Goal: Task Accomplishment & Management: Use online tool/utility

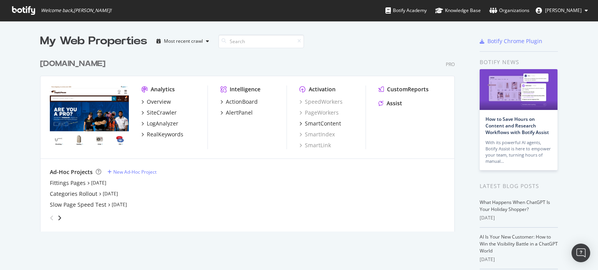
scroll to position [265, 590]
click at [238, 116] on div "AlertPanel" at bounding box center [239, 113] width 27 height 8
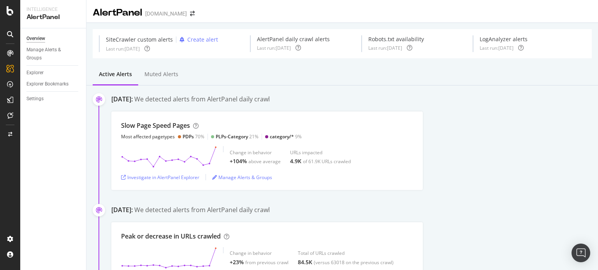
click at [238, 116] on div "Slow Page Speed Pages Most affected pagetypes PDPs 70% PLPs-Category 21% catego…" at bounding box center [266, 151] width 311 height 79
click at [153, 177] on div "Investigate in AlertPanel Explorer" at bounding box center [160, 177] width 78 height 7
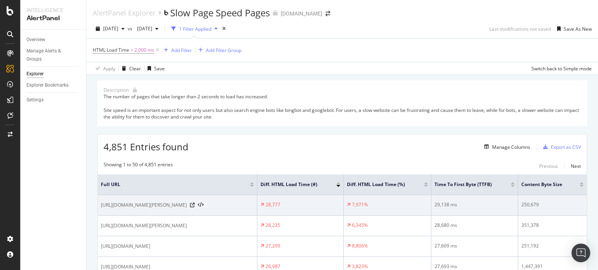
scroll to position [79, 0]
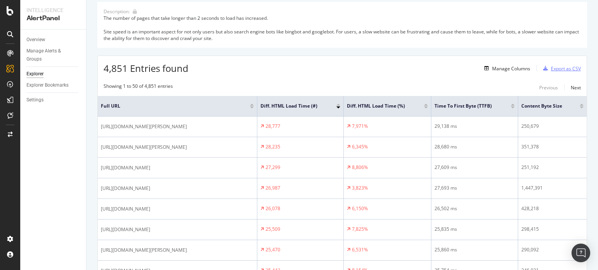
click at [543, 67] on icon "button" at bounding box center [545, 68] width 5 height 5
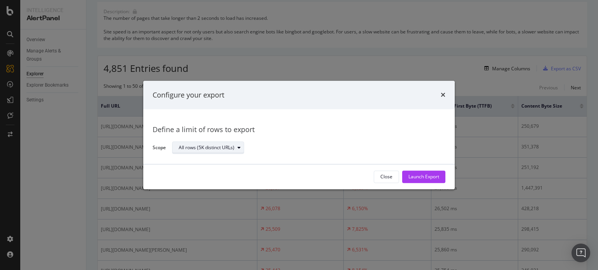
click at [216, 153] on div "All rows (5K distinct URLs)" at bounding box center [211, 148] width 65 height 11
click at [214, 173] on div "Define a limit" at bounding box center [212, 174] width 73 height 10
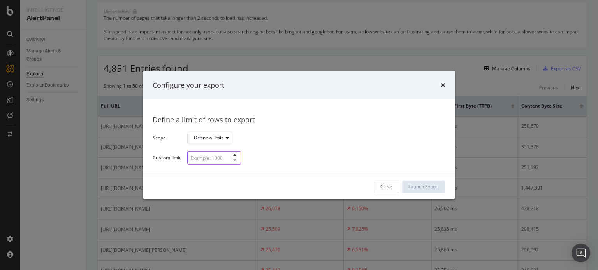
click at [211, 160] on input "modal" at bounding box center [214, 158] width 54 height 14
type input "52"
click at [442, 191] on button "Launch Export" at bounding box center [423, 187] width 43 height 12
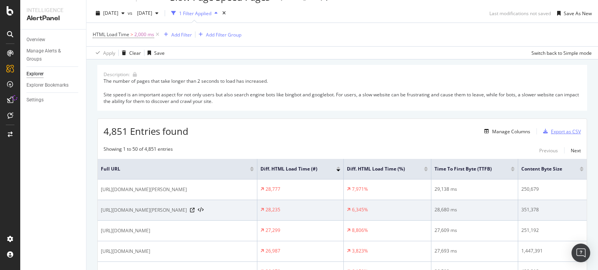
scroll to position [0, 0]
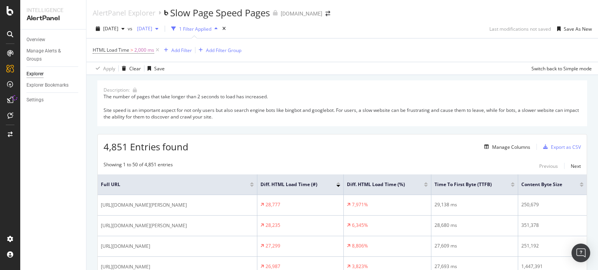
click at [162, 32] on div "2025 Sep. 1st" at bounding box center [148, 29] width 28 height 12
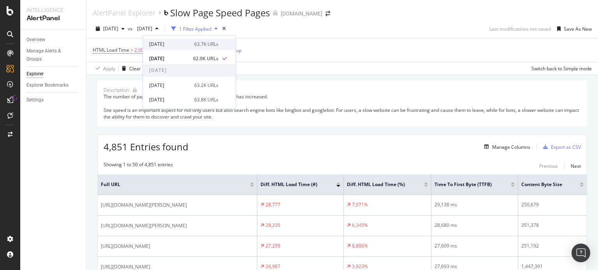
click at [171, 42] on div "2025 Sep. 2nd" at bounding box center [169, 44] width 40 height 7
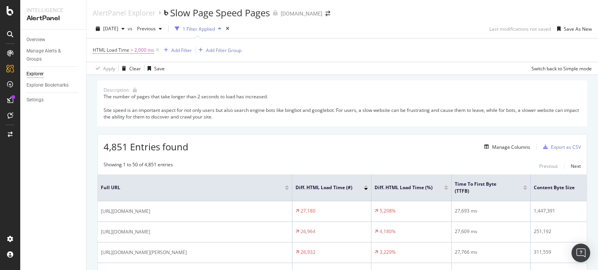
scroll to position [46, 0]
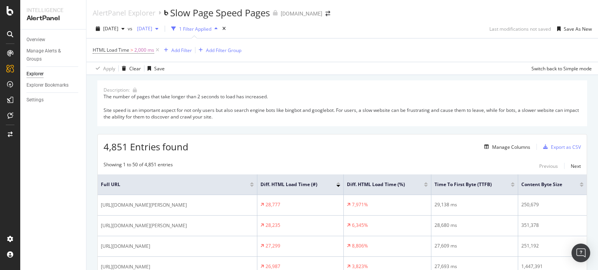
click at [162, 33] on div "2025 Sep. 1st" at bounding box center [148, 29] width 28 height 12
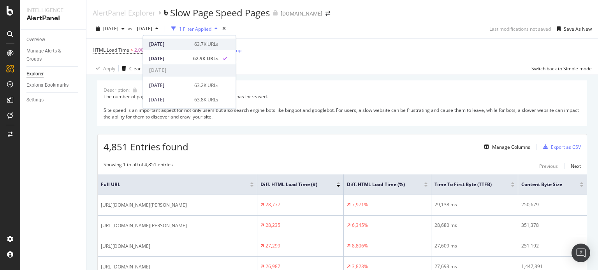
click at [172, 47] on div "2025 Sep. 2nd" at bounding box center [169, 44] width 40 height 7
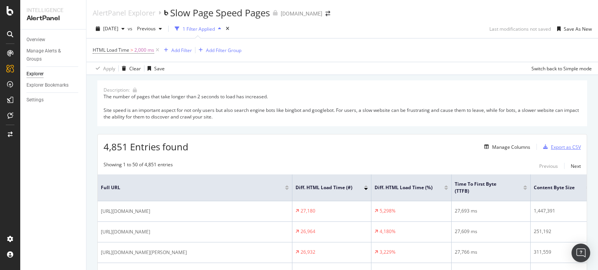
click at [567, 144] on div "Export as CSV" at bounding box center [566, 147] width 30 height 7
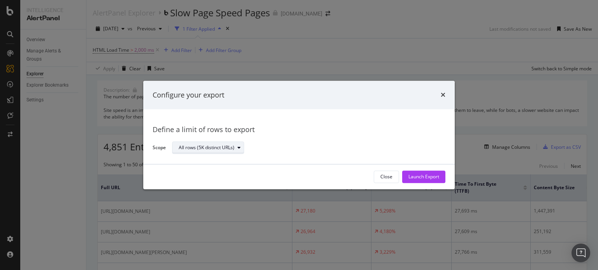
click at [236, 149] on div "modal" at bounding box center [238, 148] width 9 height 5
click at [228, 172] on div "Define a limit" at bounding box center [212, 174] width 73 height 10
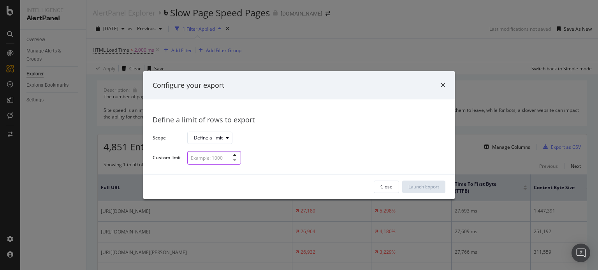
click at [222, 162] on input "modal" at bounding box center [214, 158] width 54 height 14
type input "52"
click at [414, 187] on div "Launch Export" at bounding box center [423, 187] width 31 height 7
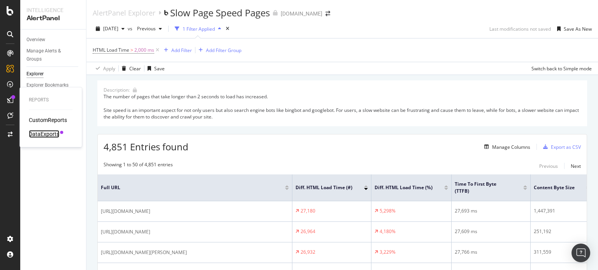
click at [46, 132] on div "DataExports" at bounding box center [44, 134] width 30 height 8
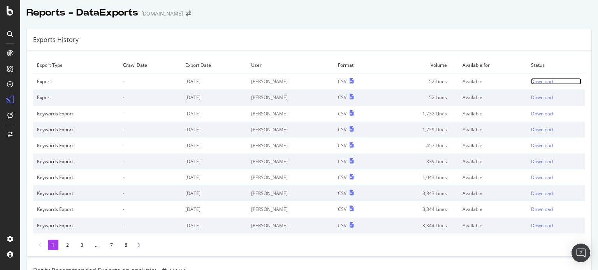
click at [534, 81] on div "Download" at bounding box center [542, 81] width 22 height 7
click at [11, 14] on icon at bounding box center [10, 10] width 7 height 9
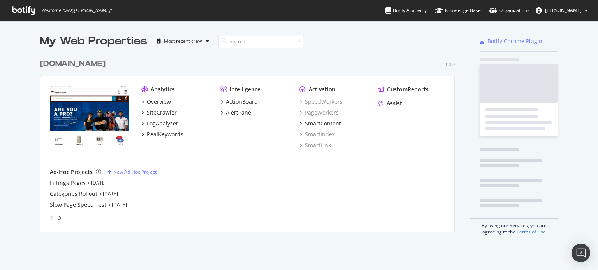
scroll to position [177, 417]
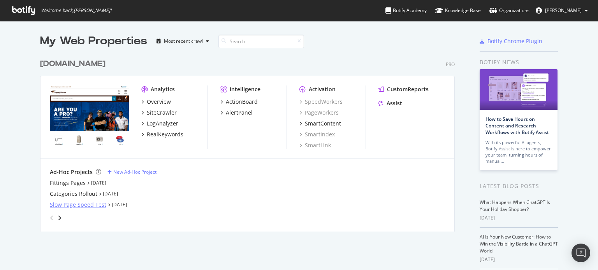
click at [75, 203] on div "Slow Page Speed Test" at bounding box center [78, 205] width 56 height 8
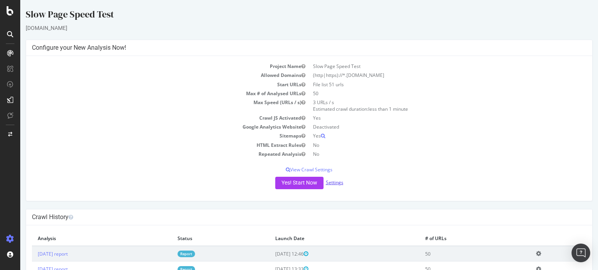
click at [332, 180] on link "Settings" at bounding box center [335, 182] width 18 height 7
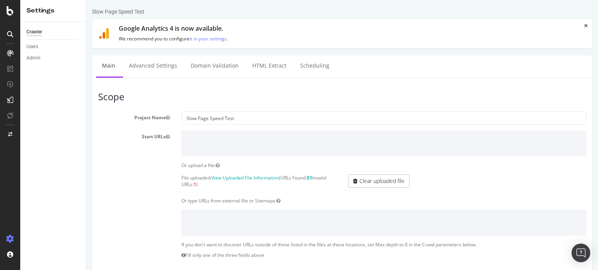
scroll to position [79, 0]
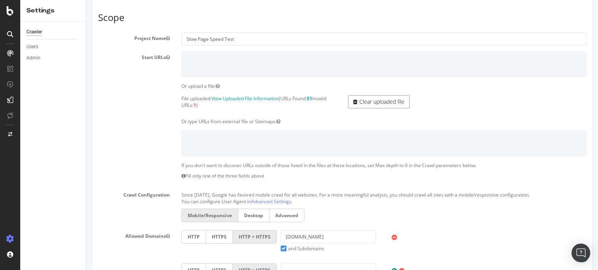
click at [390, 99] on link "Clear uploaded file" at bounding box center [378, 101] width 61 height 13
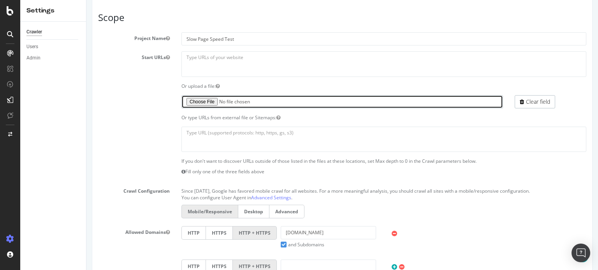
click at [204, 100] on input "file" at bounding box center [341, 101] width 321 height 13
type input "C:\fakepath\slow pages 9.3.txt"
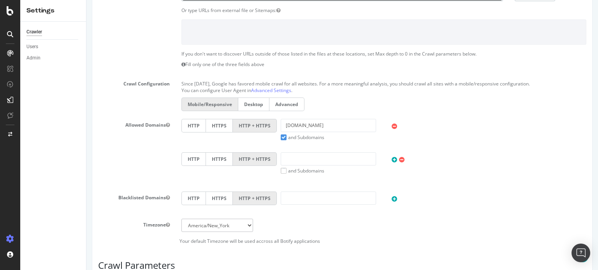
scroll to position [385, 0]
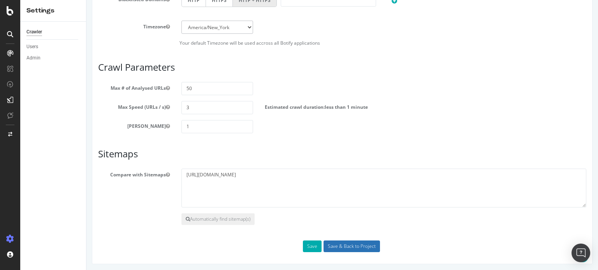
click at [343, 248] on input "Save & Back to Project" at bounding box center [351, 247] width 56 height 12
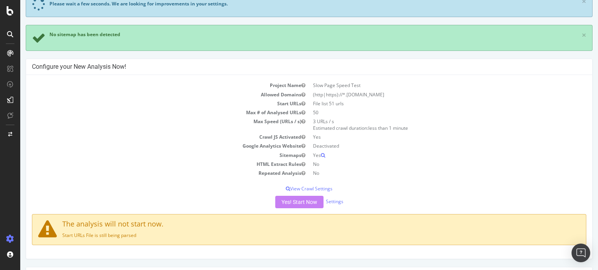
scroll to position [76, 0]
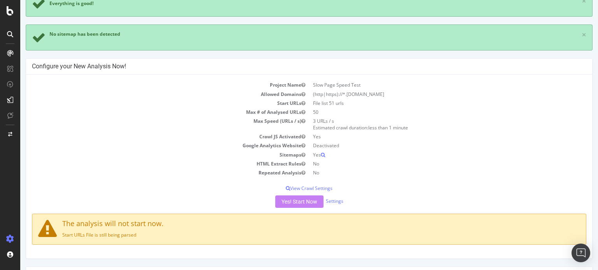
click at [315, 198] on div "Yes! Start Now Settings" at bounding box center [309, 202] width 554 height 12
click at [306, 198] on div "Yes! Start Now Settings" at bounding box center [309, 202] width 554 height 12
click at [302, 200] on div "Yes! Start Now Settings" at bounding box center [309, 202] width 554 height 12
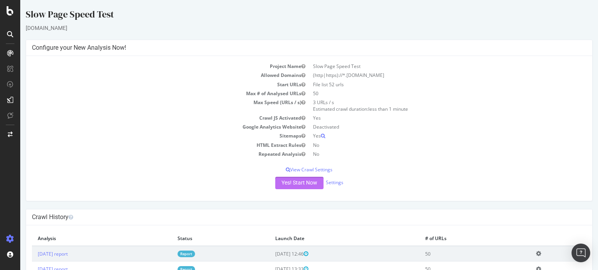
click at [312, 179] on button "Yes! Start Now" at bounding box center [299, 183] width 48 height 12
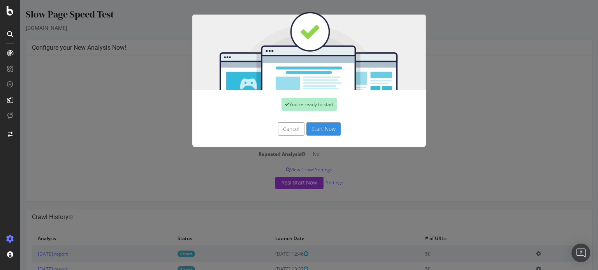
click at [314, 123] on button "Start Now" at bounding box center [323, 129] width 34 height 13
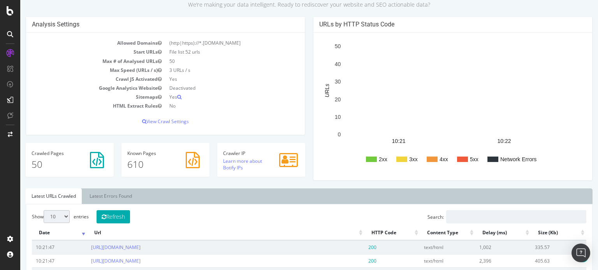
scroll to position [81, 0]
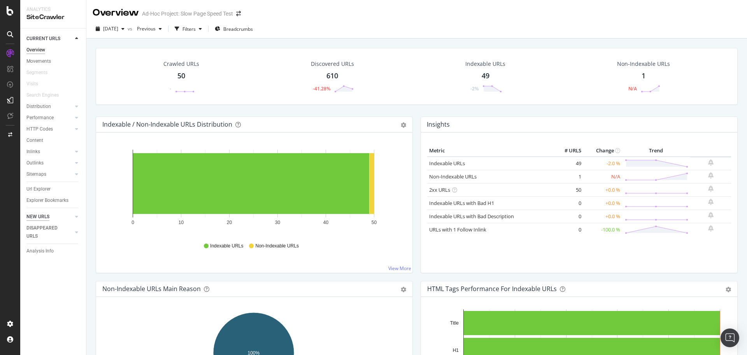
click at [39, 215] on div "NEW URLS" at bounding box center [37, 216] width 23 height 8
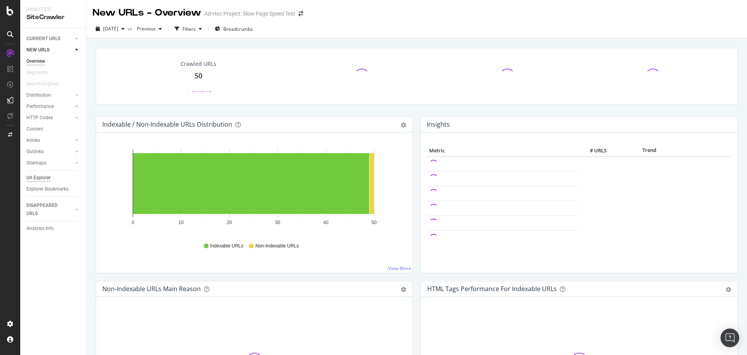
click at [39, 178] on div "Url Explorer" at bounding box center [38, 178] width 24 height 8
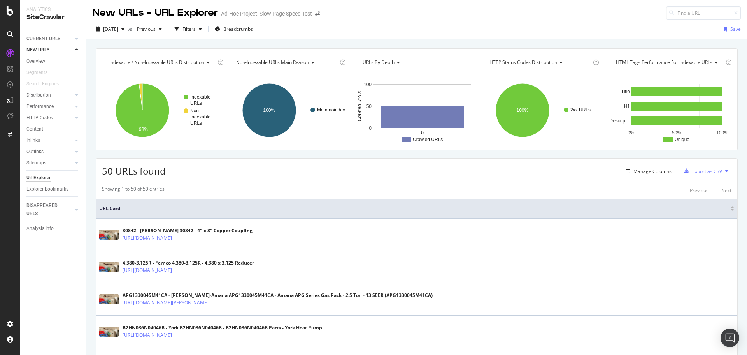
click at [663, 176] on div "Manage Columns Export as CSV" at bounding box center [677, 170] width 109 height 13
click at [662, 173] on div "Manage Columns" at bounding box center [653, 171] width 38 height 7
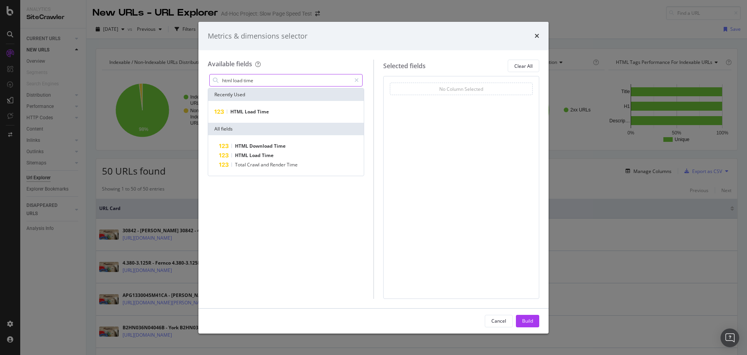
type input "html load time"
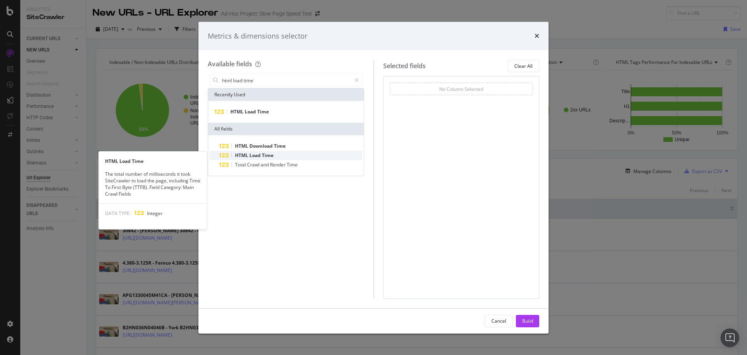
click at [293, 154] on div "HTML Load Time" at bounding box center [290, 155] width 143 height 9
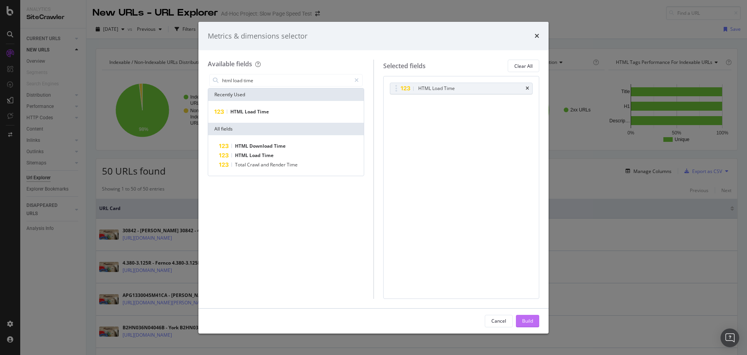
click at [520, 319] on button "Build" at bounding box center [527, 320] width 23 height 12
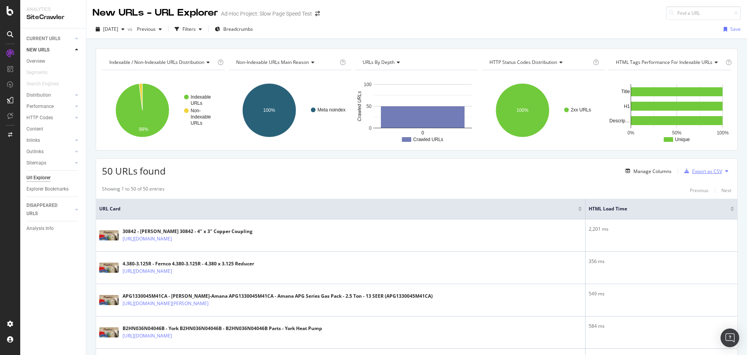
click at [685, 170] on icon "button" at bounding box center [687, 171] width 5 height 5
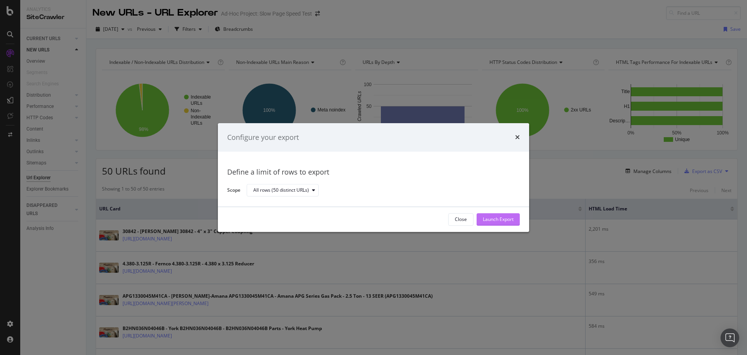
click at [518, 218] on button "Launch Export" at bounding box center [498, 219] width 43 height 12
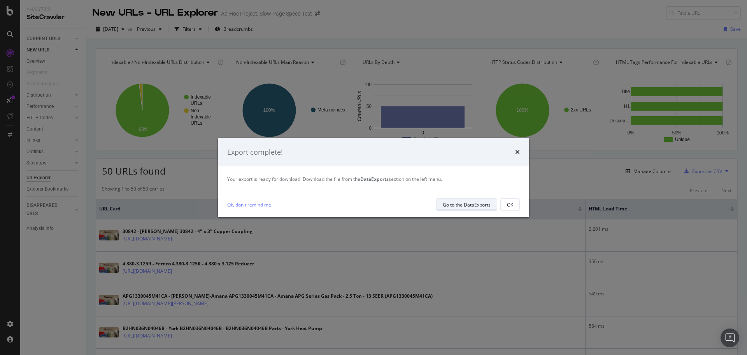
click at [455, 204] on div "Go to the DataExports" at bounding box center [467, 204] width 48 height 7
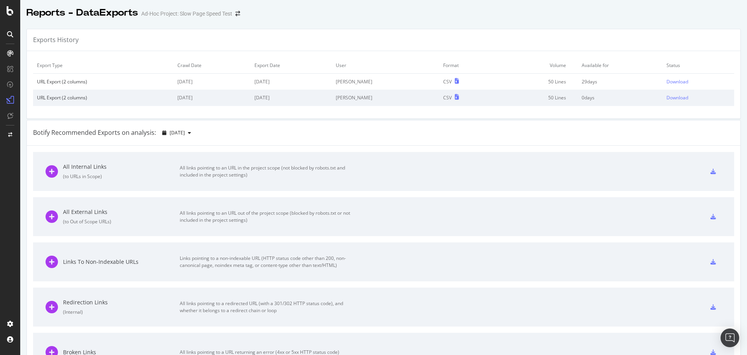
click at [435, 33] on div "Exports History" at bounding box center [384, 40] width 714 height 22
click at [671, 82] on div "Download" at bounding box center [678, 81] width 22 height 7
click at [12, 8] on icon at bounding box center [10, 10] width 7 height 9
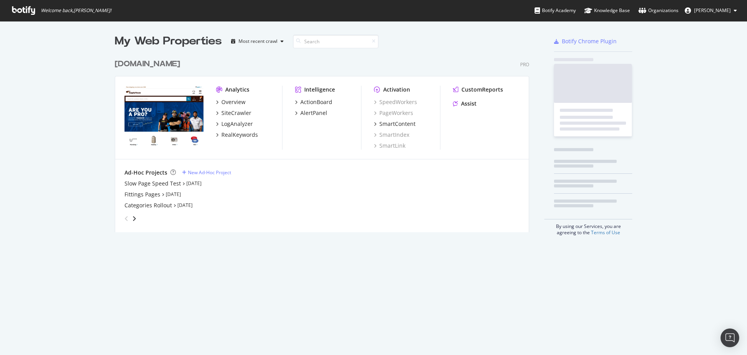
scroll to position [349, 739]
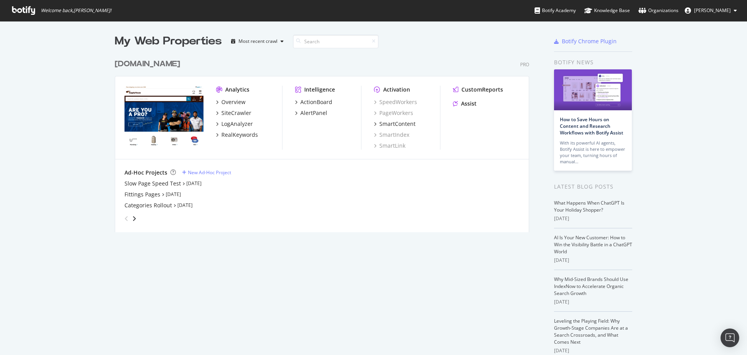
click at [174, 63] on div "[DOMAIN_NAME]" at bounding box center [147, 63] width 65 height 11
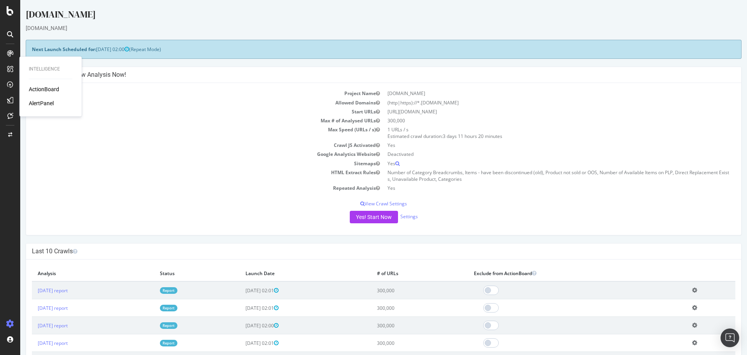
click at [32, 102] on div "AlertPanel" at bounding box center [41, 103] width 25 height 8
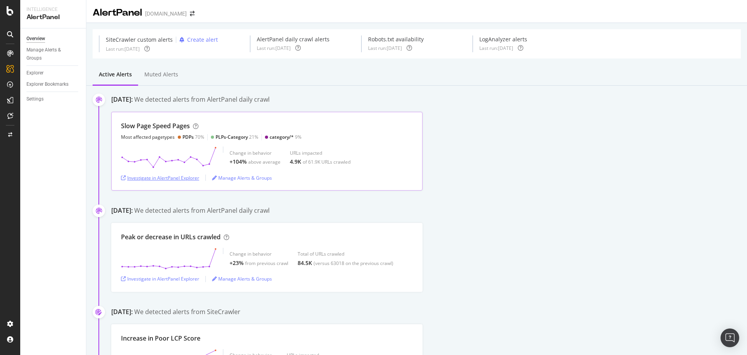
click at [161, 178] on div "Investigate in AlertPanel Explorer" at bounding box center [160, 177] width 78 height 7
click at [160, 180] on div "Investigate in AlertPanel Explorer" at bounding box center [160, 177] width 78 height 7
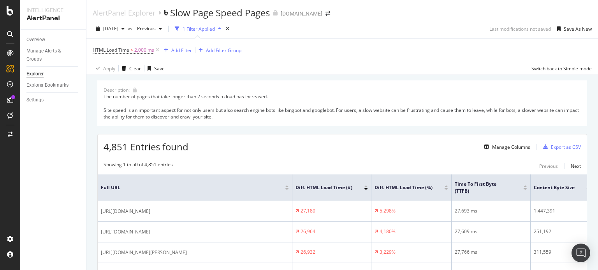
scroll to position [46, 0]
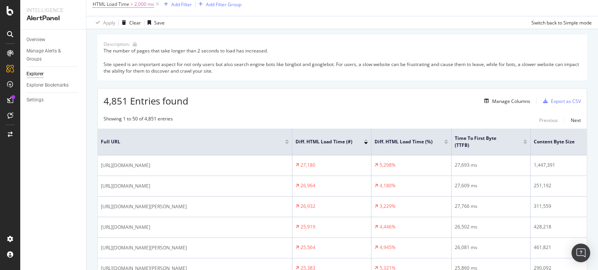
click at [9, 39] on div at bounding box center [10, 34] width 12 height 12
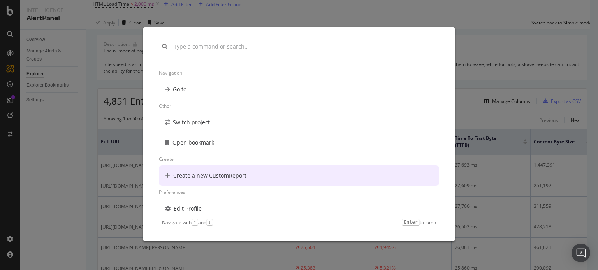
scroll to position [6, 0]
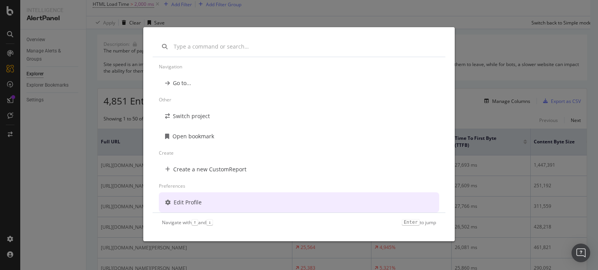
click at [100, 130] on div "Navigation Go to... Other Switch project Open bookmark Create Create a new Cust…" at bounding box center [299, 135] width 598 height 270
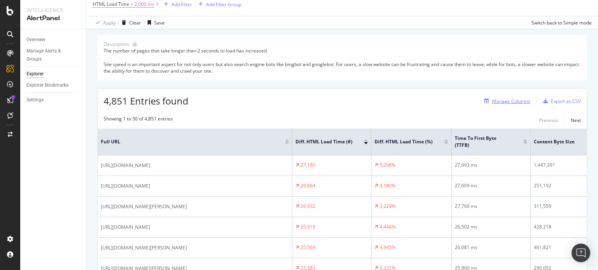
click at [492, 101] on div "Manage Columns" at bounding box center [511, 101] width 38 height 7
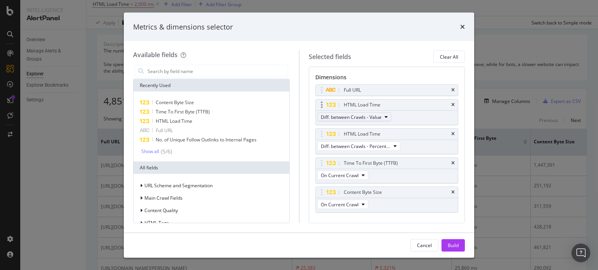
click at [364, 115] on span "Diff. between Crawls - Value" at bounding box center [351, 117] width 61 height 7
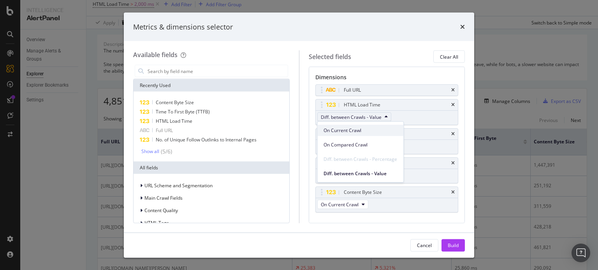
click at [368, 130] on span "On Current Crawl" at bounding box center [360, 130] width 74 height 7
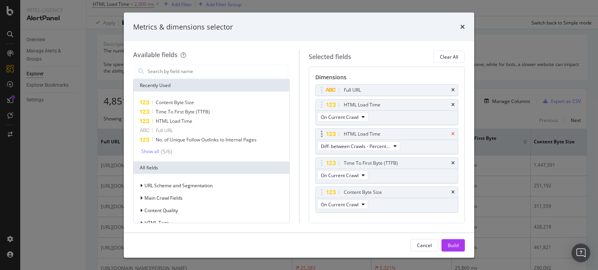
click at [451, 133] on icon "times" at bounding box center [453, 134] width 4 height 5
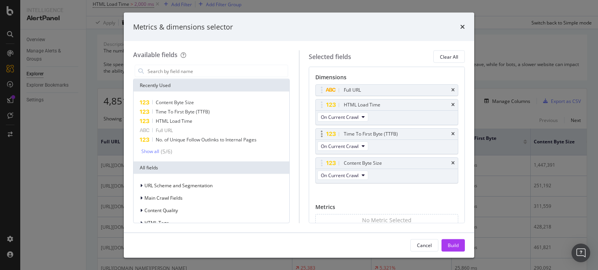
click at [446, 133] on div "Time To First Byte (TTFB)" at bounding box center [387, 134] width 142 height 11
click at [451, 133] on icon "times" at bounding box center [453, 134] width 4 height 5
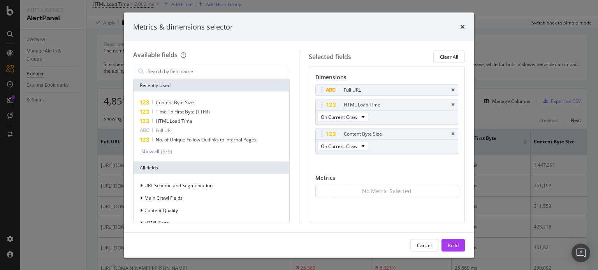
click at [450, 133] on div "Content Byte Size" at bounding box center [396, 134] width 108 height 8
click at [451, 134] on div "Content Byte Size" at bounding box center [387, 134] width 142 height 11
click at [451, 130] on div "Content Byte Size" at bounding box center [387, 134] width 142 height 11
click at [453, 133] on icon "times" at bounding box center [453, 134] width 4 height 5
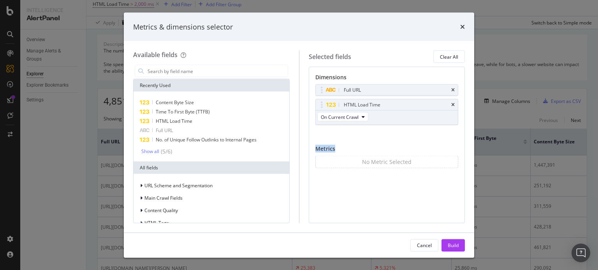
click at [453, 133] on div "Full URL HTML Load Time On Current Crawl You can use this field as a dimension" at bounding box center [386, 113] width 143 height 58
click at [454, 242] on div "Build" at bounding box center [453, 246] width 11 height 12
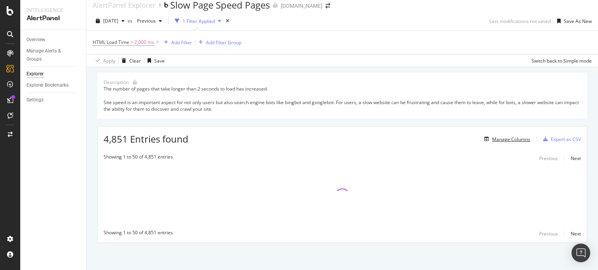
scroll to position [7, 0]
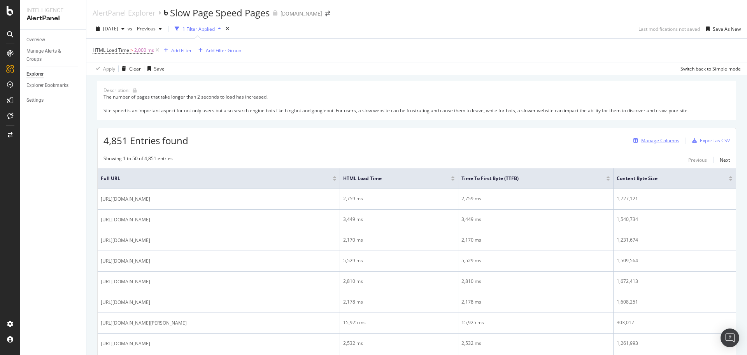
click at [650, 138] on div "Manage Columns" at bounding box center [660, 140] width 38 height 7
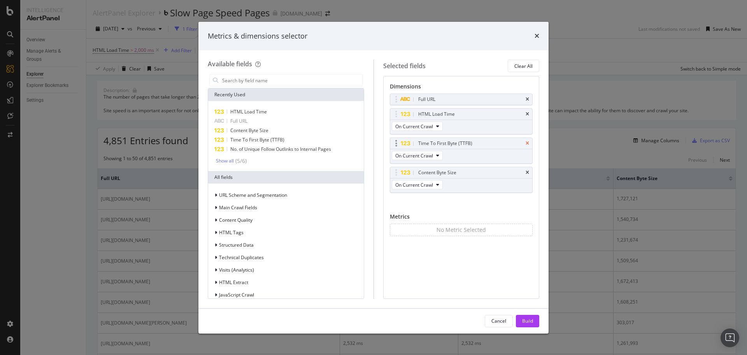
click at [526, 143] on icon "times" at bounding box center [528, 143] width 4 height 5
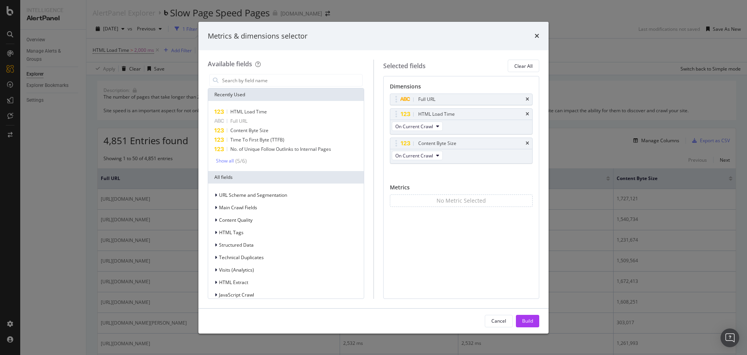
click at [526, 143] on icon "times" at bounding box center [528, 143] width 4 height 5
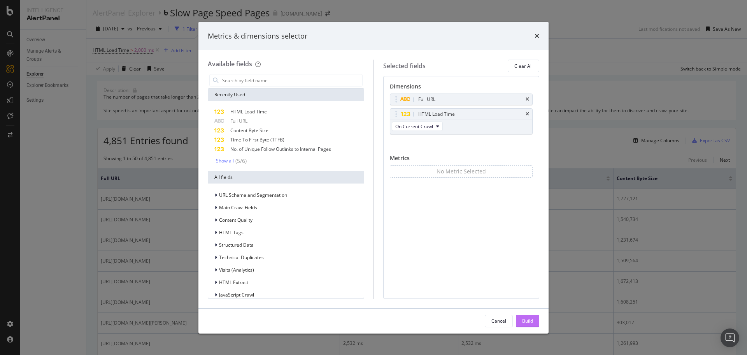
click at [522, 322] on div "Build" at bounding box center [527, 320] width 11 height 7
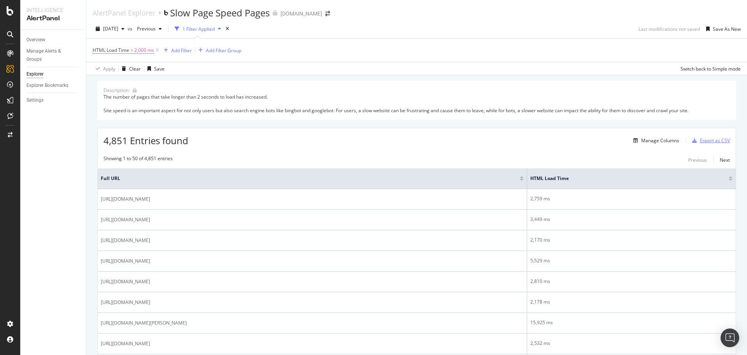
click at [692, 139] on icon "button" at bounding box center [694, 140] width 5 height 5
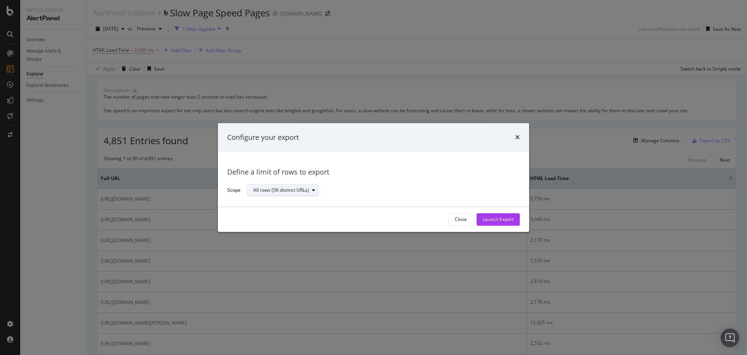
click at [291, 190] on div "All rows (5K distinct URLs)" at bounding box center [281, 190] width 56 height 5
click at [292, 218] on div "Define a limit" at bounding box center [286, 216] width 73 height 10
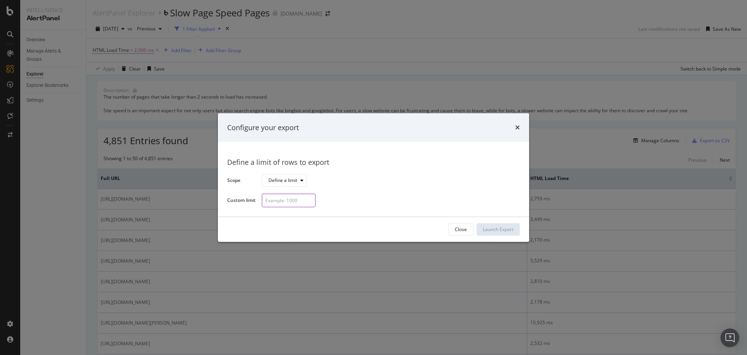
click at [289, 200] on input "modal" at bounding box center [289, 200] width 54 height 14
type input "53"
click at [487, 230] on div "Launch Export" at bounding box center [498, 229] width 31 height 7
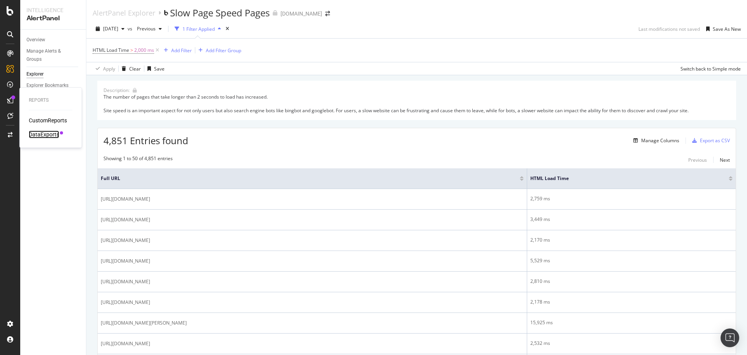
click at [44, 135] on div "DataExports" at bounding box center [44, 134] width 30 height 8
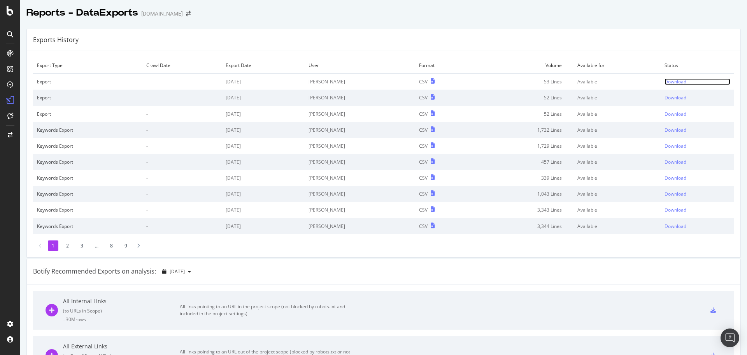
click at [665, 82] on div "Download" at bounding box center [676, 81] width 22 height 7
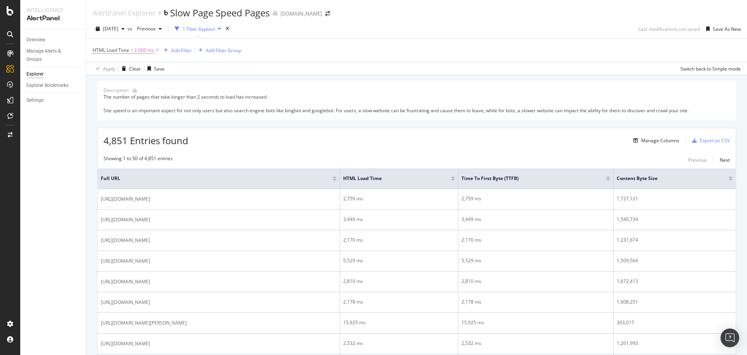
click at [669, 146] on div "Manage Columns Export as CSV" at bounding box center [680, 140] width 100 height 13
click at [668, 142] on div "Manage Columns" at bounding box center [660, 140] width 38 height 7
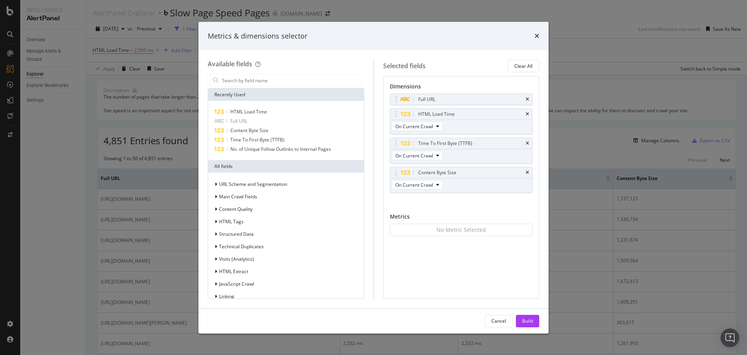
click at [534, 37] on div "Metrics & dimensions selector" at bounding box center [374, 36] width 332 height 10
click at [535, 37] on icon "times" at bounding box center [537, 36] width 5 height 6
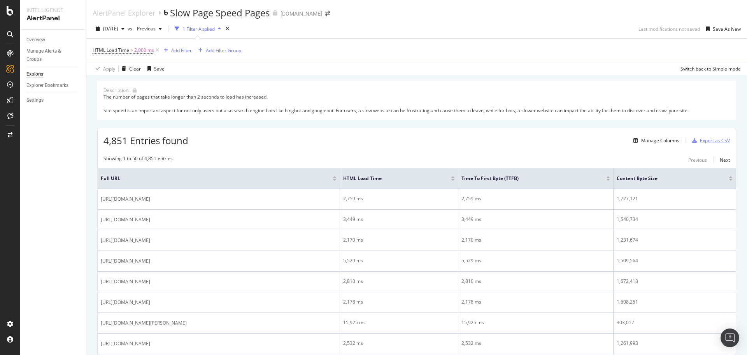
click at [700, 140] on div "Export as CSV" at bounding box center [715, 140] width 30 height 7
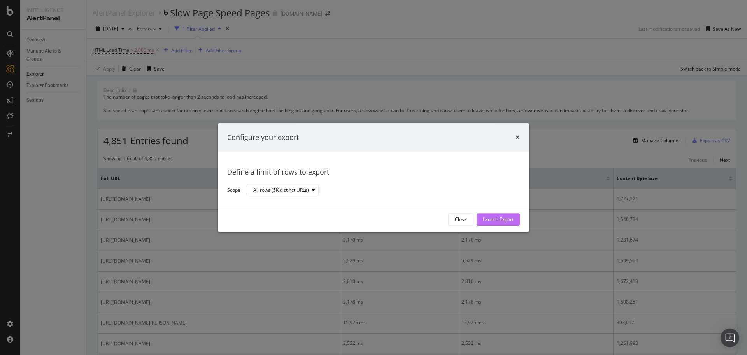
click at [505, 223] on div "Launch Export" at bounding box center [498, 219] width 31 height 12
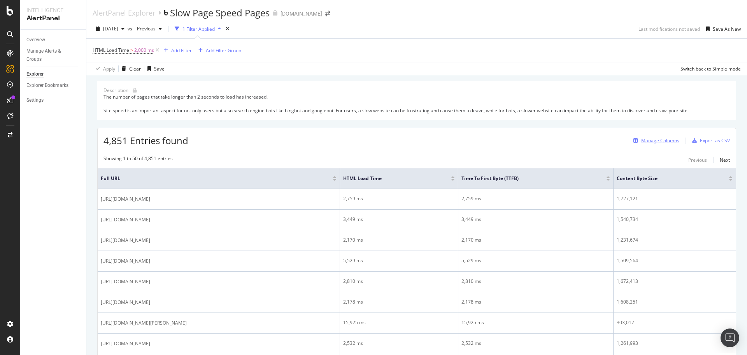
click at [657, 144] on div "Manage Columns" at bounding box center [654, 140] width 49 height 9
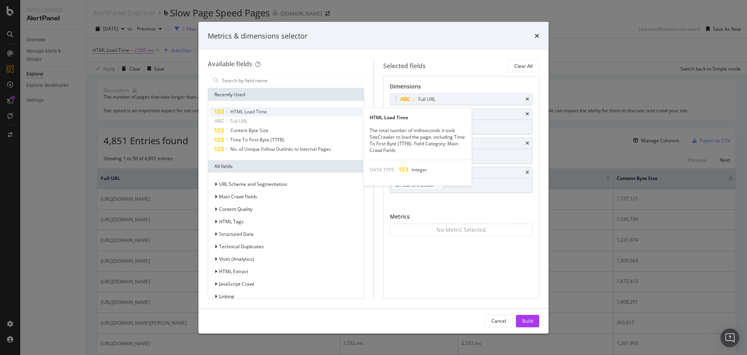
click at [296, 114] on div "HTML Load Time" at bounding box center [286, 111] width 153 height 9
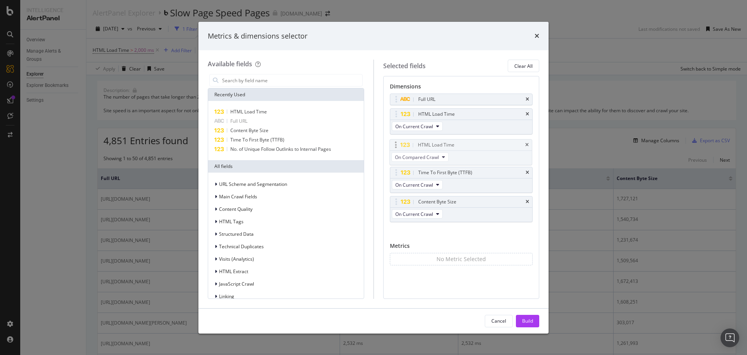
drag, startPoint x: 425, startPoint y: 202, endPoint x: 424, endPoint y: 143, distance: 59.2
click at [424, 143] on body "Intelligence AlertPanel Overview Manage Alerts & Groups Explorer Explorer Bookm…" at bounding box center [373, 177] width 747 height 355
click at [421, 156] on span "On Compared Crawl" at bounding box center [417, 155] width 44 height 7
click at [444, 198] on span "Diff. between Crawls - Percentage" at bounding box center [436, 198] width 74 height 7
click at [527, 321] on div "Build" at bounding box center [527, 320] width 11 height 7
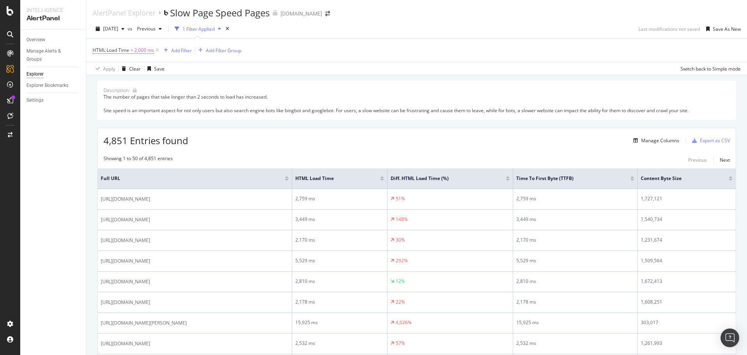
click at [510, 178] on div at bounding box center [508, 177] width 4 height 2
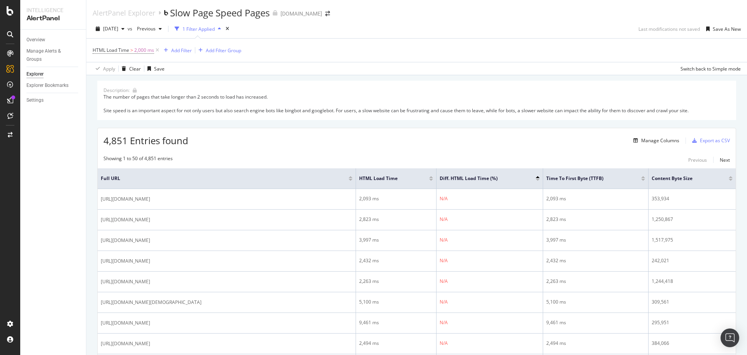
click at [537, 180] on div at bounding box center [538, 180] width 4 height 2
click at [652, 140] on div "Manage Columns" at bounding box center [660, 140] width 38 height 7
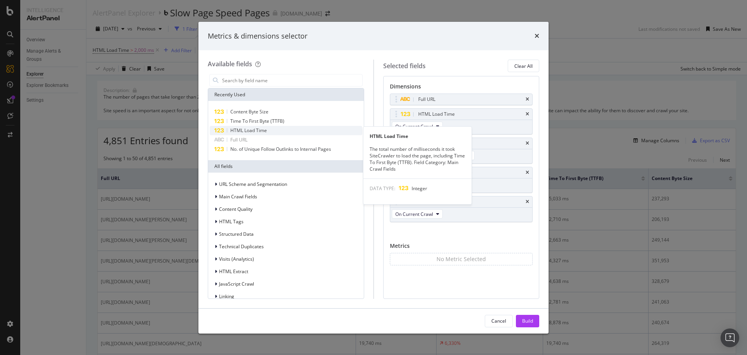
click at [281, 128] on div "HTML Load Time" at bounding box center [286, 130] width 153 height 9
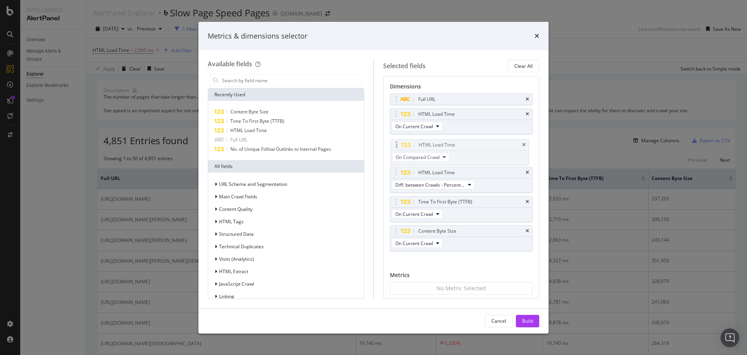
drag, startPoint x: 456, startPoint y: 232, endPoint x: 457, endPoint y: 144, distance: 87.6
click at [457, 144] on body "Intelligence AlertPanel Overview Manage Alerts & Groups Explorer Explorer Bookm…" at bounding box center [373, 177] width 747 height 355
click at [286, 126] on div "HTML Load Time" at bounding box center [286, 130] width 153 height 9
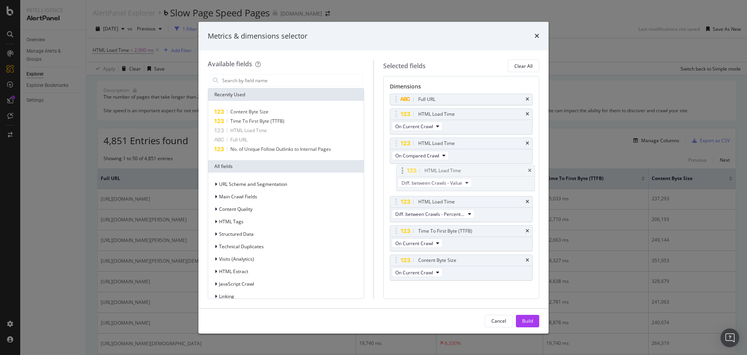
drag, startPoint x: 434, startPoint y: 256, endPoint x: 440, endPoint y: 167, distance: 89.7
click at [440, 167] on body "Intelligence AlertPanel Overview Manage Alerts & Groups Explorer Explorer Bookm…" at bounding box center [373, 177] width 747 height 355
click at [523, 320] on div "Build" at bounding box center [527, 320] width 11 height 7
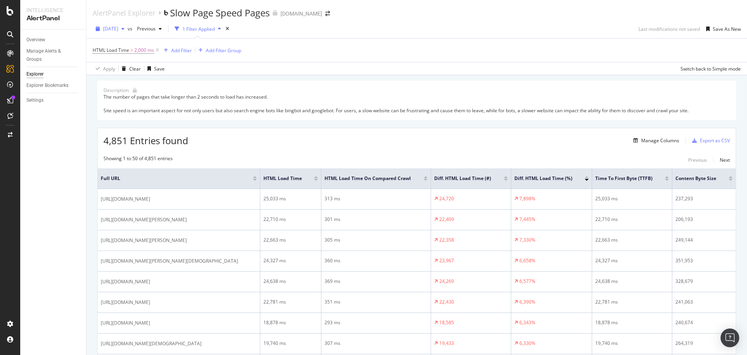
click at [118, 26] on span "[DATE]" at bounding box center [110, 28] width 15 height 7
click at [165, 31] on div "button" at bounding box center [160, 28] width 9 height 5
click at [414, 128] on div "4,851 Entries found Manage Columns Export as CSV" at bounding box center [417, 137] width 638 height 19
click at [42, 134] on div "DataExports" at bounding box center [44, 134] width 30 height 8
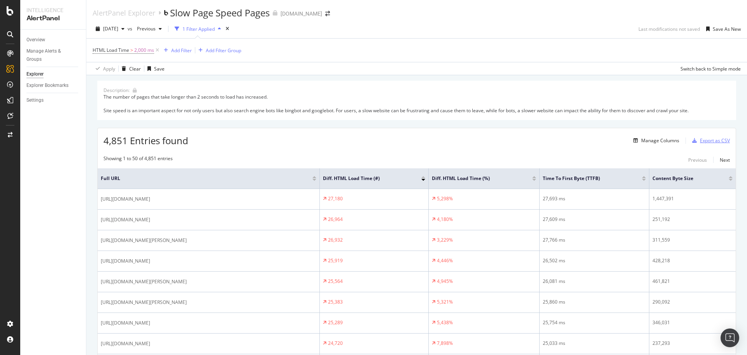
click at [694, 142] on div "button" at bounding box center [694, 140] width 11 height 5
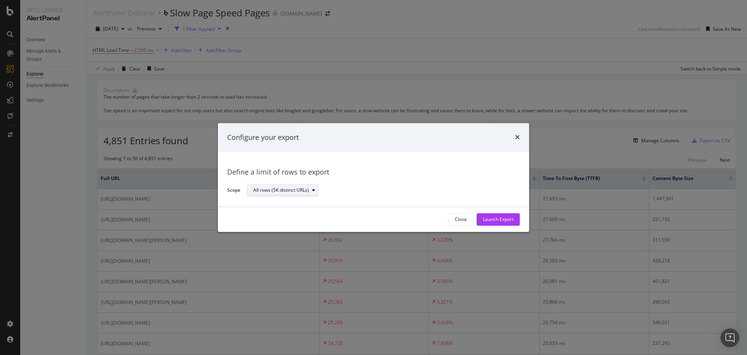
click at [279, 192] on div "All rows (5K distinct URLs)" at bounding box center [281, 190] width 56 height 5
click at [284, 213] on div "Define a limit" at bounding box center [270, 216] width 29 height 7
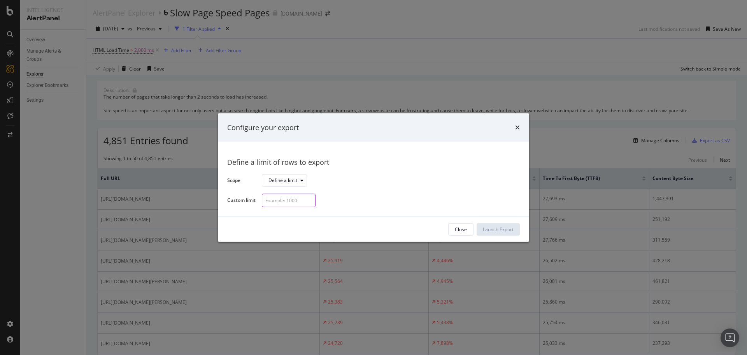
click at [295, 200] on input "modal" at bounding box center [289, 200] width 54 height 14
type input "51"
click at [496, 224] on div "Launch Export" at bounding box center [498, 229] width 31 height 12
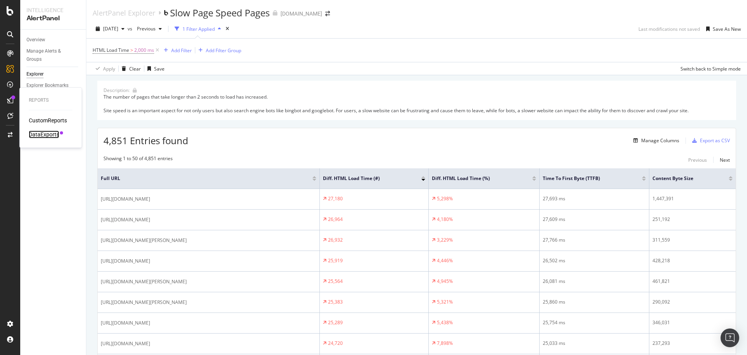
click at [49, 132] on div "DataExports" at bounding box center [44, 134] width 30 height 8
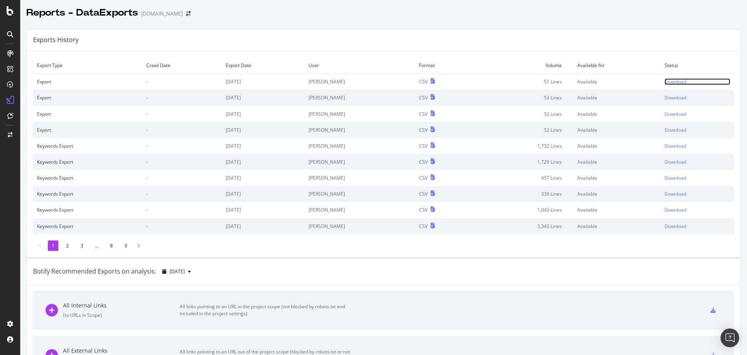
click at [673, 83] on div "Download" at bounding box center [676, 81] width 22 height 7
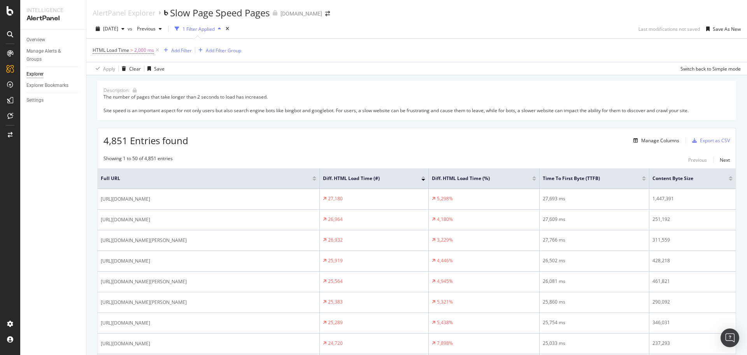
click at [536, 180] on div at bounding box center [534, 180] width 4 height 2
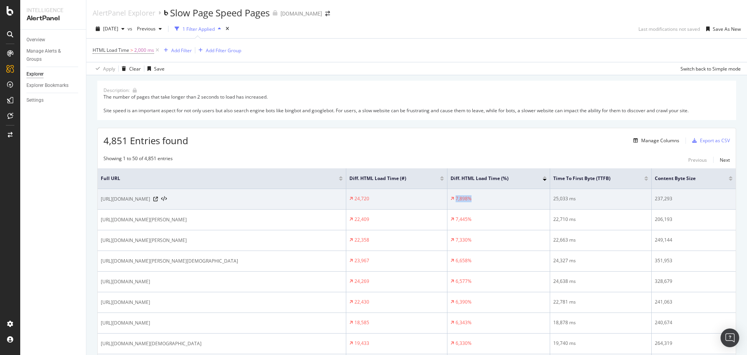
drag, startPoint x: 471, startPoint y: 200, endPoint x: 457, endPoint y: 201, distance: 13.7
click at [457, 201] on div "7,898%" at bounding box center [464, 198] width 16 height 7
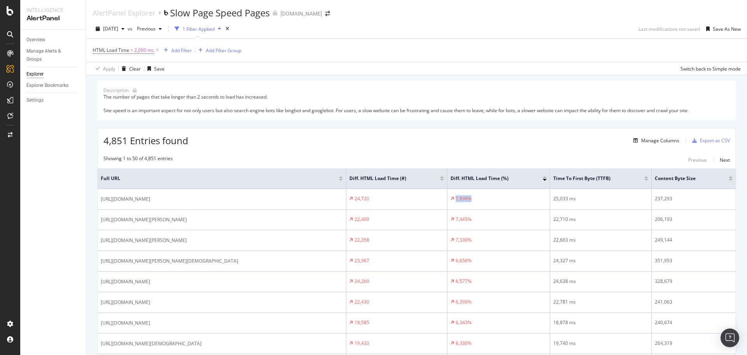
drag, startPoint x: 289, startPoint y: 200, endPoint x: 97, endPoint y: 202, distance: 192.7
copy table "Full URL Diff. HTML Load Time (#) Diff. HTML Load Time (%) Time To First Byte (…"
click at [523, 139] on div "4,851 Entries found Manage Columns Export as CSV" at bounding box center [417, 137] width 638 height 19
click at [671, 138] on div "Manage Columns" at bounding box center [660, 140] width 38 height 7
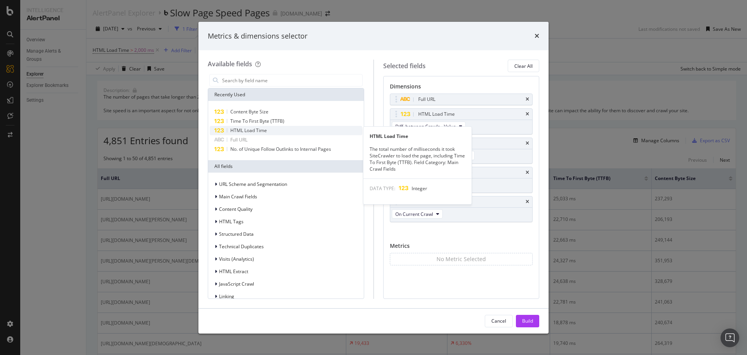
click at [278, 129] on div "HTML Load Time" at bounding box center [286, 130] width 153 height 9
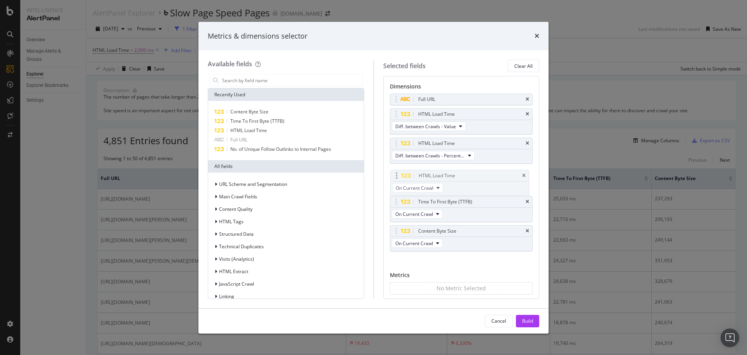
drag, startPoint x: 476, startPoint y: 231, endPoint x: 493, endPoint y: 185, distance: 49.0
click at [477, 176] on body "Intelligence AlertPanel Overview Manage Alerts & Groups Explorer Explorer Bookm…" at bounding box center [373, 177] width 747 height 355
click at [526, 202] on icon "times" at bounding box center [528, 201] width 4 height 5
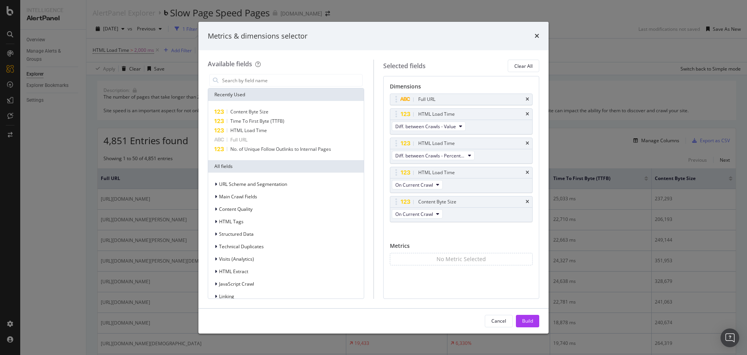
click at [523, 202] on div "Content Byte Size" at bounding box center [471, 202] width 108 height 8
click at [529, 202] on icon "times" at bounding box center [528, 201] width 4 height 5
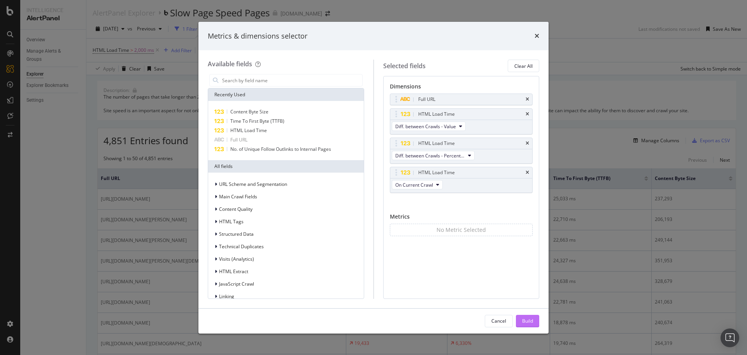
click at [527, 315] on div "Build" at bounding box center [527, 321] width 11 height 12
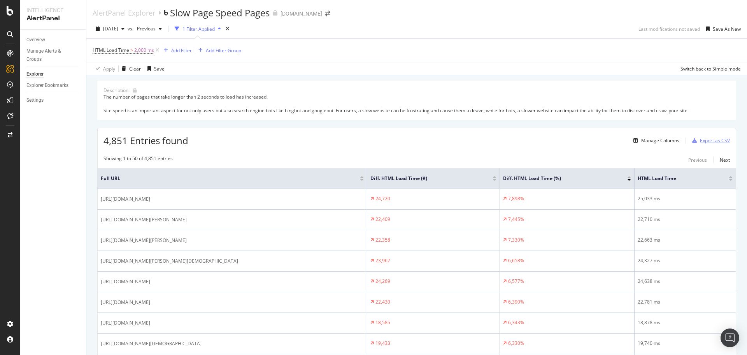
click at [694, 141] on div "button" at bounding box center [694, 140] width 11 height 5
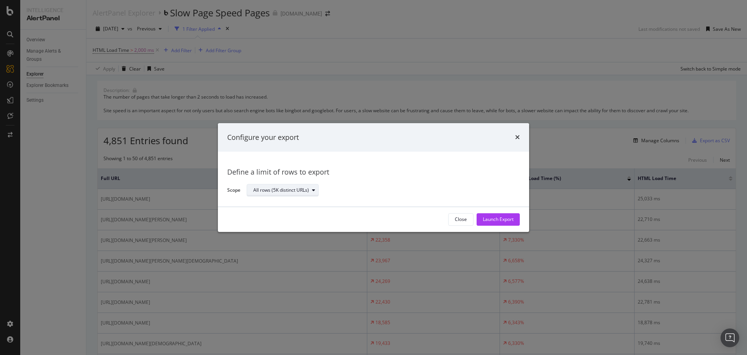
click at [290, 189] on div "All rows (5K distinct URLs)" at bounding box center [281, 190] width 56 height 5
click at [279, 212] on div "Define a limit" at bounding box center [286, 216] width 73 height 10
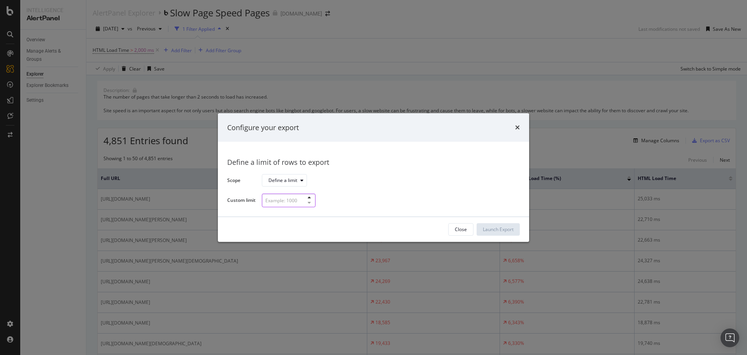
click at [279, 199] on input "modal" at bounding box center [289, 200] width 54 height 14
type input "53"
click at [500, 225] on div "Launch Export" at bounding box center [498, 229] width 31 height 12
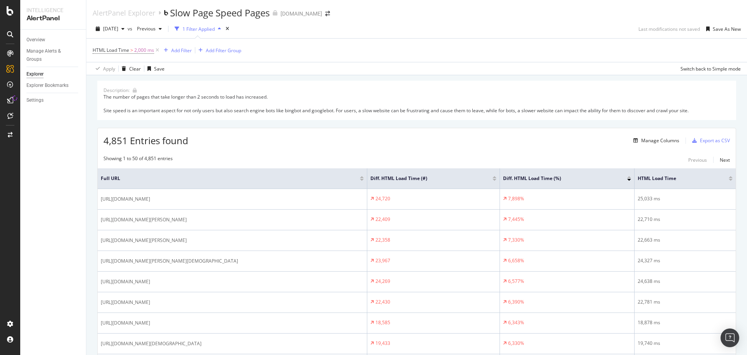
click at [558, 147] on div "4,851 Entries found Manage Columns Export as CSV" at bounding box center [417, 137] width 638 height 19
click at [8, 101] on icon at bounding box center [10, 100] width 6 height 6
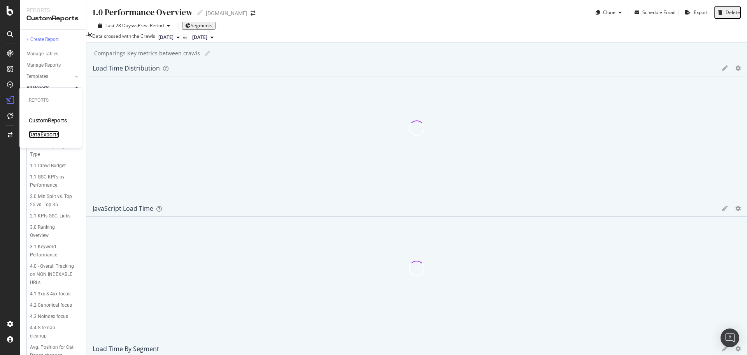
click at [35, 133] on div "DataExports" at bounding box center [44, 134] width 30 height 8
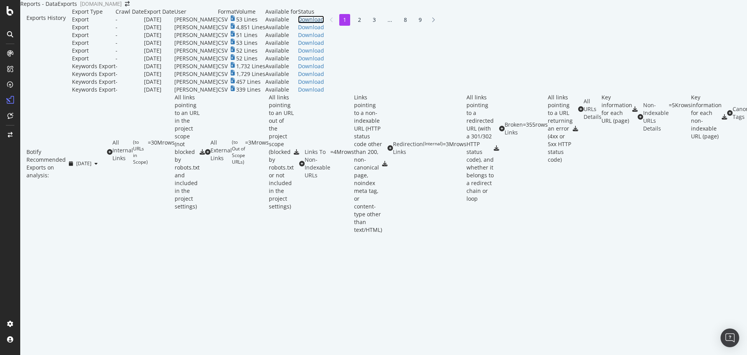
click at [324, 23] on div "Download" at bounding box center [311, 20] width 26 height 8
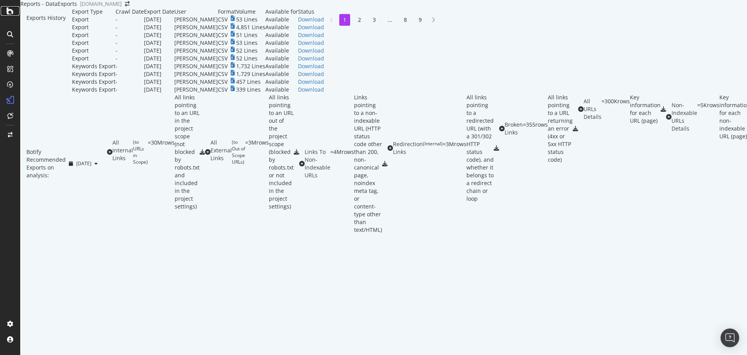
click at [11, 14] on icon at bounding box center [10, 10] width 7 height 9
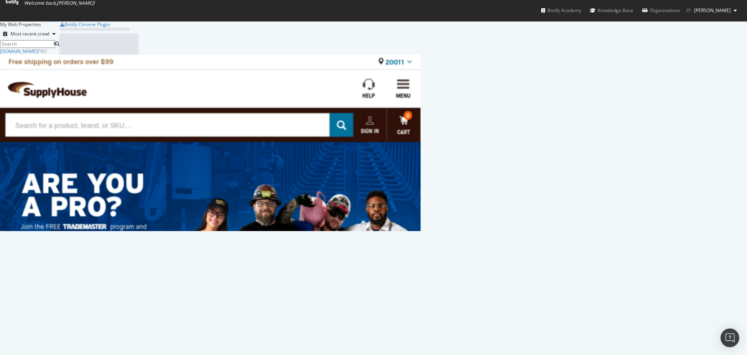
scroll to position [349, 739]
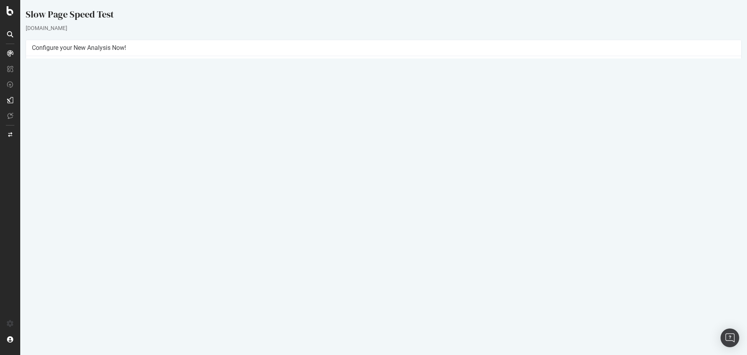
click at [404, 170] on p "View Crawl Settings" at bounding box center [384, 170] width 704 height 7
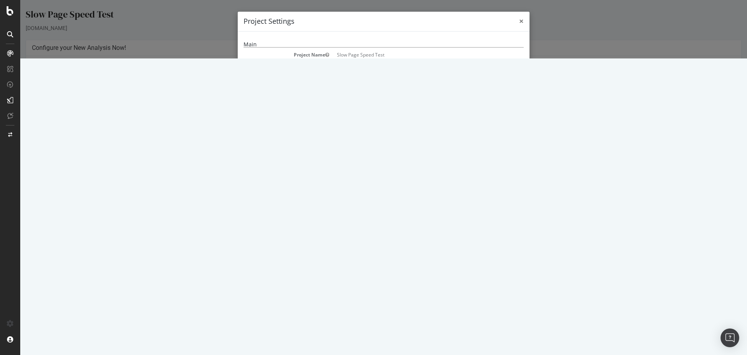
click at [519, 21] on span "×" at bounding box center [521, 21] width 5 height 11
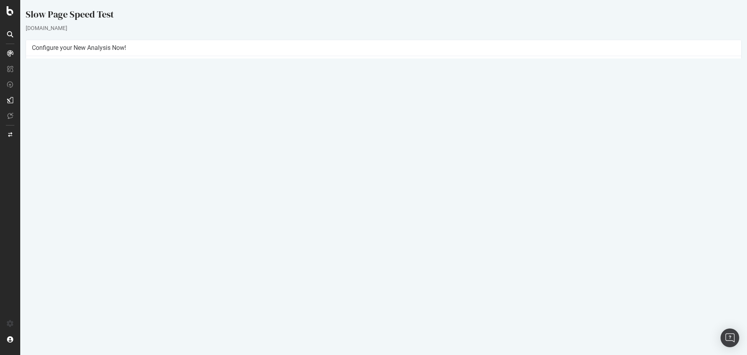
click at [409, 182] on link "Settings" at bounding box center [409, 182] width 18 height 7
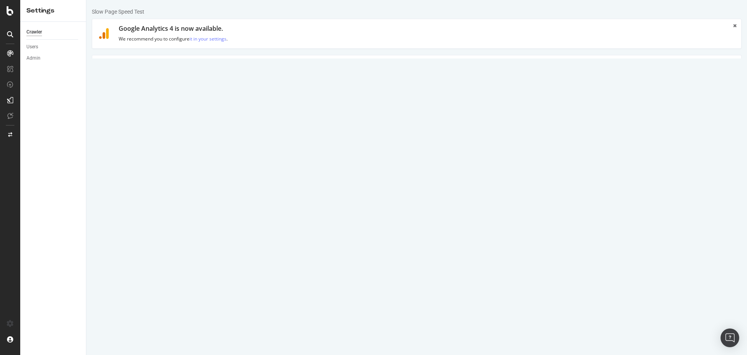
click at [454, 184] on link "Clear uploaded file" at bounding box center [453, 181] width 61 height 13
click at [234, 182] on input "file" at bounding box center [416, 181] width 421 height 13
type input "C:\fakepath\sloww pages 9.3.txt"
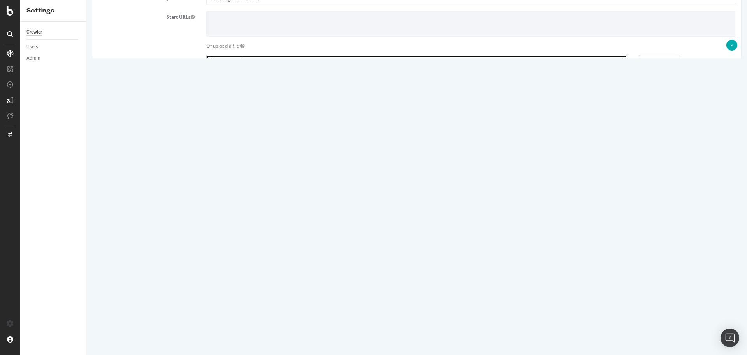
scroll to position [303, 0]
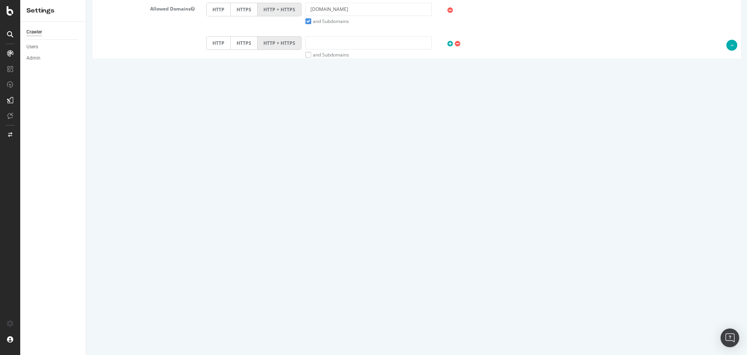
click at [414, 326] on input "Save & Back to Project" at bounding box center [426, 329] width 56 height 12
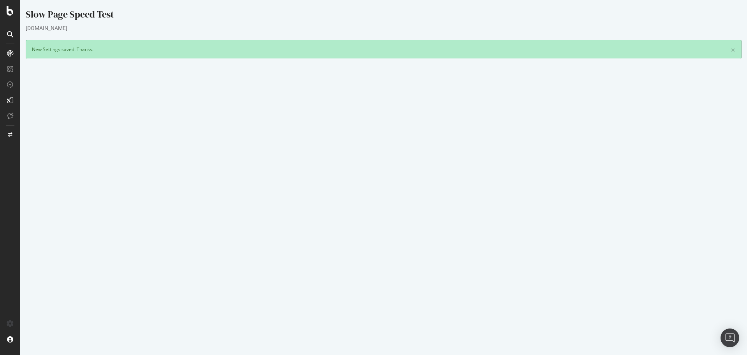
click at [381, 246] on div "Yes! Start Now Settings" at bounding box center [384, 244] width 704 height 12
click at [383, 242] on div "Yes! Start Now Settings" at bounding box center [384, 244] width 704 height 12
click at [372, 242] on div "Yes! Start Now Settings" at bounding box center [384, 244] width 704 height 12
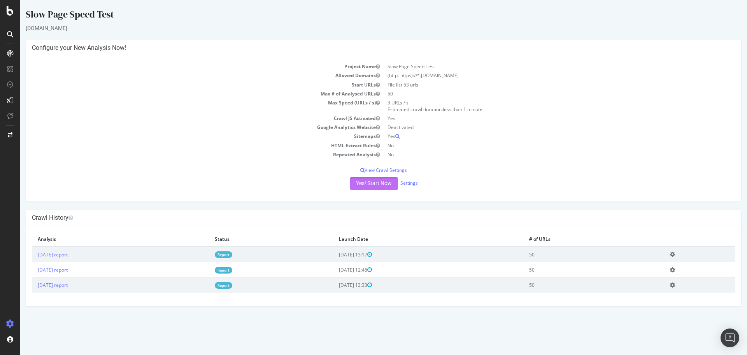
click at [371, 183] on button "Yes! Start Now" at bounding box center [374, 183] width 48 height 12
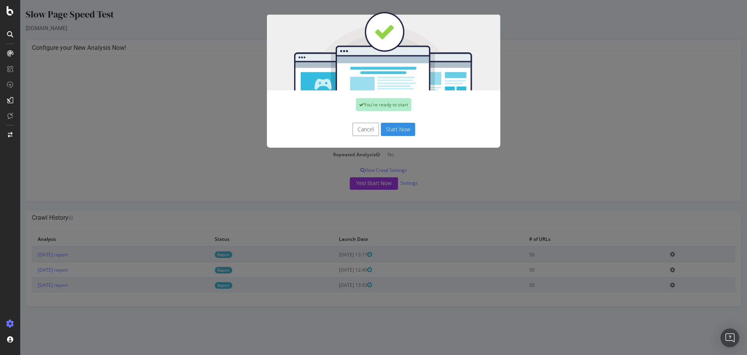
click at [396, 130] on button "Start Now" at bounding box center [398, 129] width 34 height 13
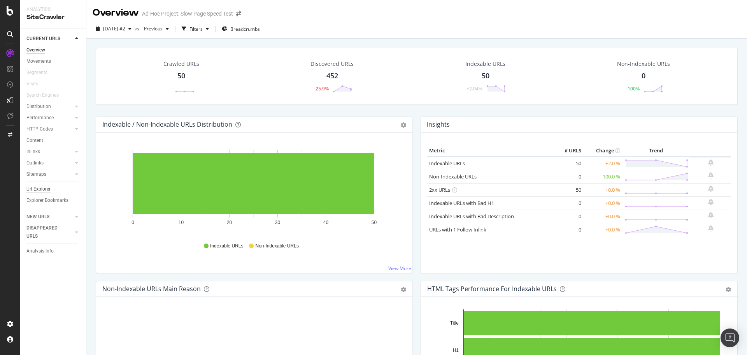
click at [35, 188] on div "Url Explorer" at bounding box center [38, 189] width 24 height 8
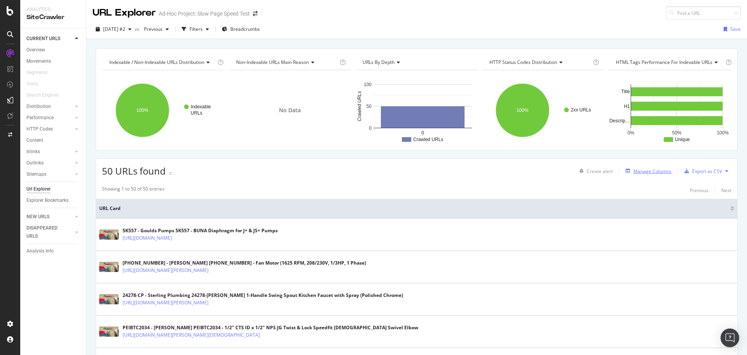
click at [634, 173] on div "Manage Columns" at bounding box center [653, 171] width 38 height 7
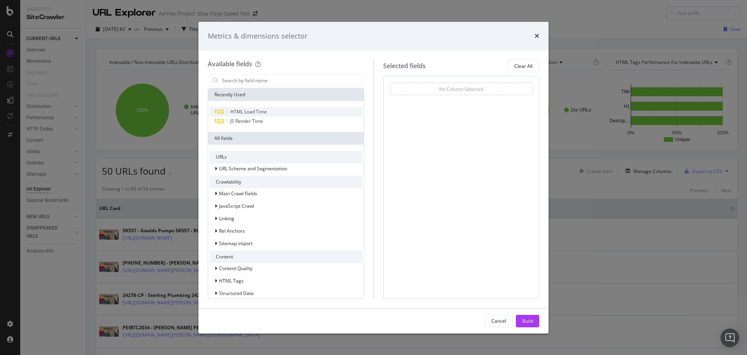
click at [300, 110] on div "HTML Load Time" at bounding box center [286, 111] width 153 height 9
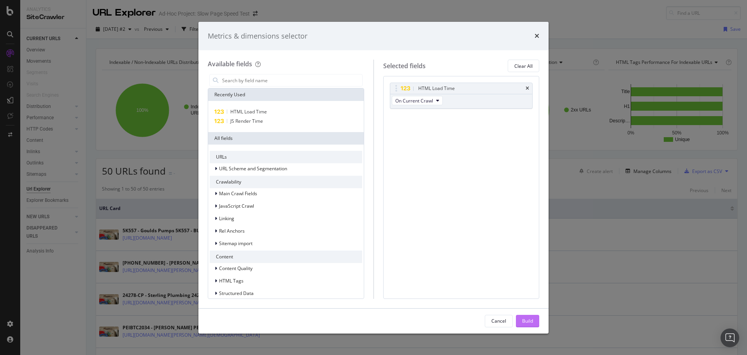
click at [525, 322] on div "Build" at bounding box center [527, 320] width 11 height 7
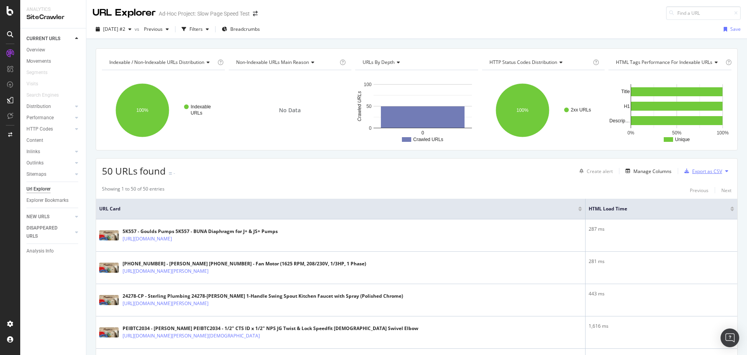
click at [685, 170] on icon "button" at bounding box center [687, 171] width 5 height 5
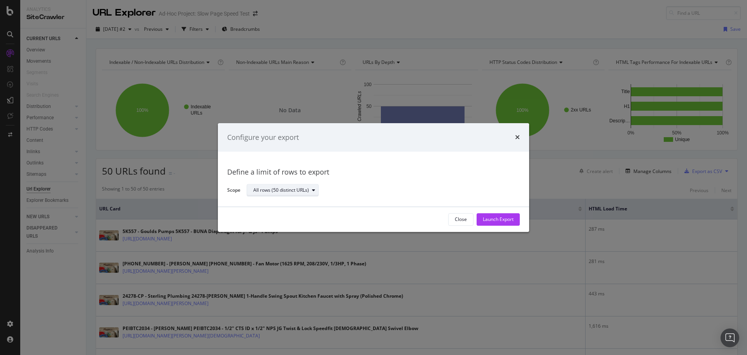
click at [283, 191] on div "All rows (50 distinct URLs)" at bounding box center [281, 190] width 56 height 5
click at [489, 214] on div "Launch Export" at bounding box center [498, 219] width 31 height 12
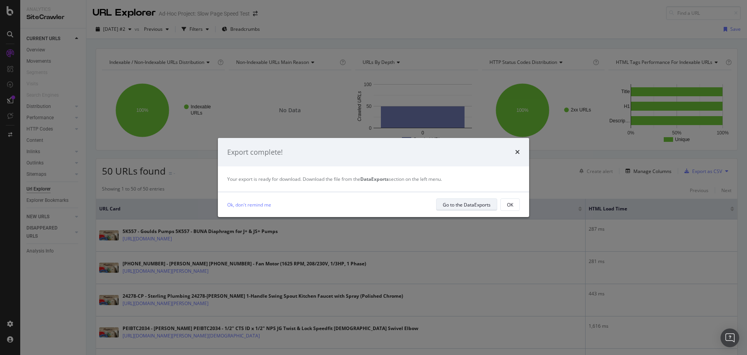
click at [452, 201] on div "Go to the DataExports" at bounding box center [467, 204] width 48 height 7
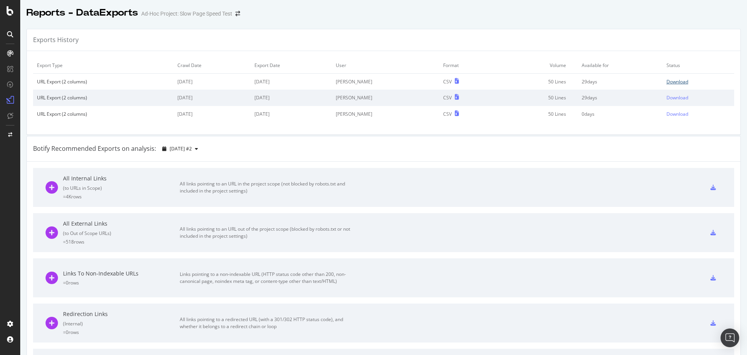
click at [683, 80] on link "Download" at bounding box center [699, 81] width 64 height 7
